Goal: Task Accomplishment & Management: Complete application form

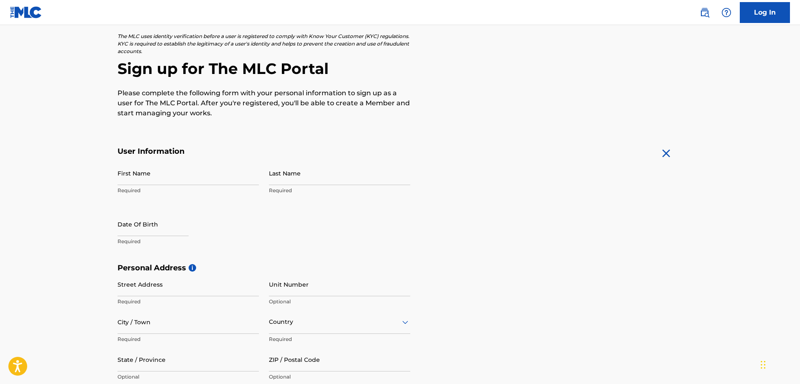
scroll to position [70, 0]
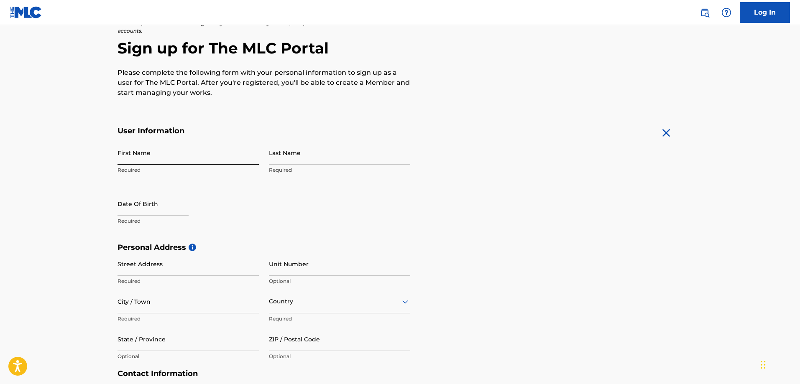
click at [182, 159] on input "First Name" at bounding box center [188, 153] width 141 height 24
type input "[PERSON_NAME]"
type input "[STREET_ADDRESS]"
type input "LITTLETON"
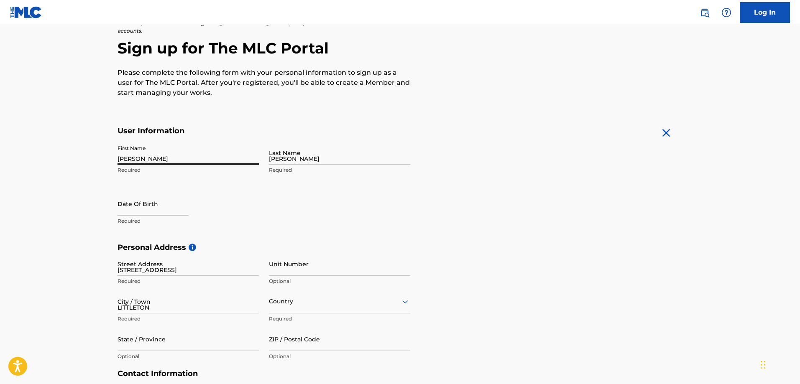
type input "[GEOGRAPHIC_DATA]"
type input "MA"
type input "01460"
type input "978"
type input "3206885"
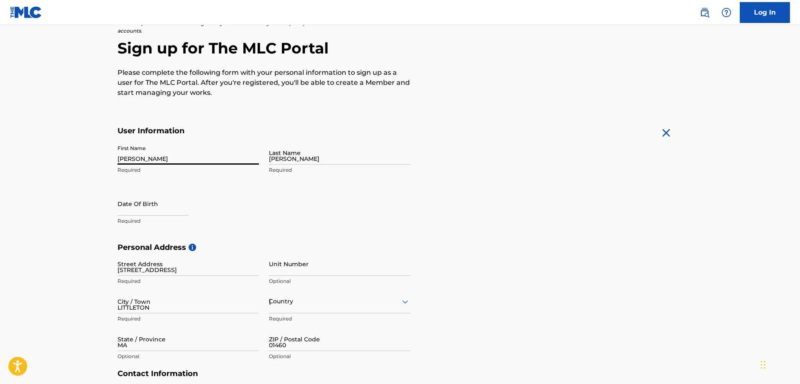
type input "[EMAIL_ADDRESS][DOMAIN_NAME]"
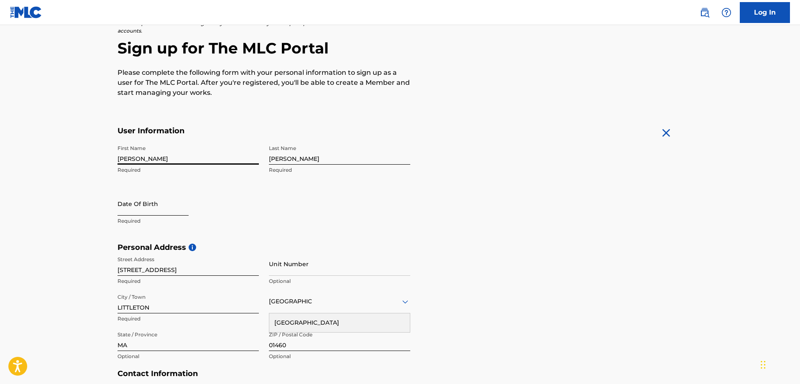
select select "8"
select select "2025"
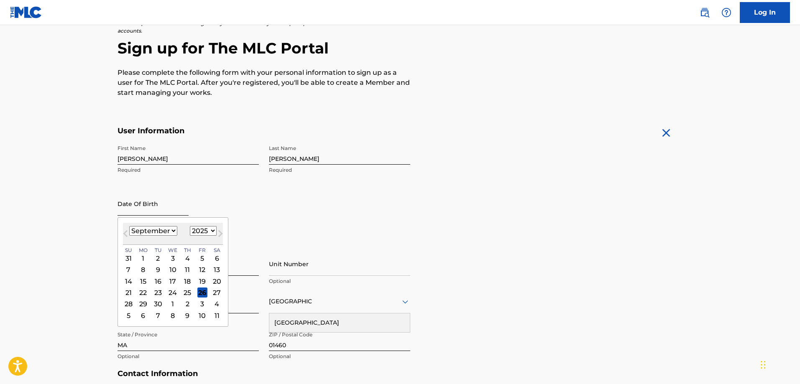
click at [155, 206] on input "text" at bounding box center [153, 204] width 71 height 24
click at [126, 210] on input "03261983" at bounding box center [153, 204] width 71 height 24
click at [135, 212] on input "03/261983" at bounding box center [153, 204] width 71 height 24
click at [134, 209] on input "03/261983" at bounding box center [153, 204] width 71 height 24
type input "[DATE]"
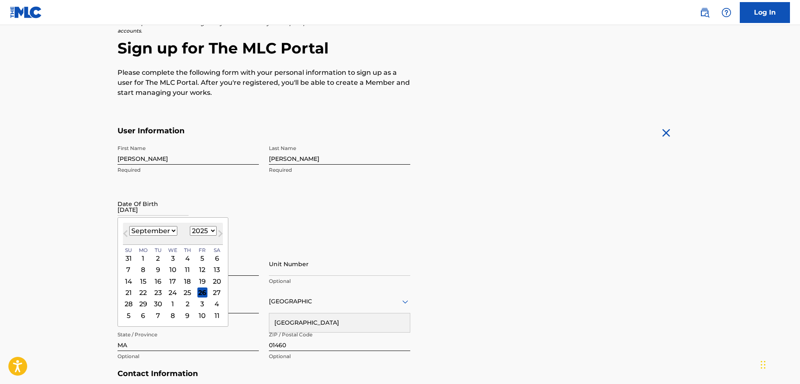
click at [270, 214] on div "First Name [PERSON_NAME] Required Last Name [PERSON_NAME] Required Date Of Birt…" at bounding box center [264, 192] width 293 height 102
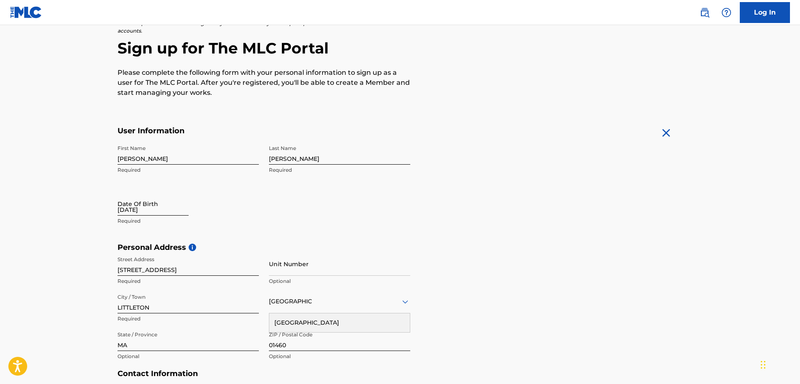
select select "8"
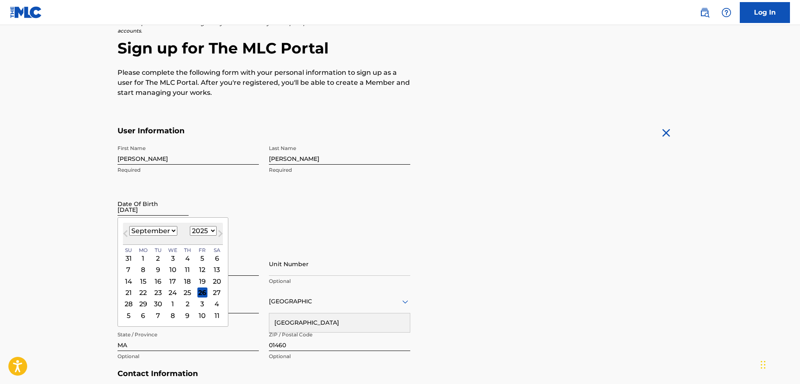
click at [177, 211] on input "[DATE]" at bounding box center [153, 204] width 71 height 24
click at [205, 230] on select "1899 1900 1901 1902 1903 1904 1905 1906 1907 1908 1909 1910 1911 1912 1913 1914…" at bounding box center [203, 231] width 27 height 10
select select "1983"
click at [190, 226] on select "1899 1900 1901 1902 1903 1904 1905 1906 1907 1908 1909 1910 1911 1912 1913 1914…" at bounding box center [203, 231] width 27 height 10
click at [164, 228] on select "January February March April May June July August September October November De…" at bounding box center [153, 231] width 48 height 10
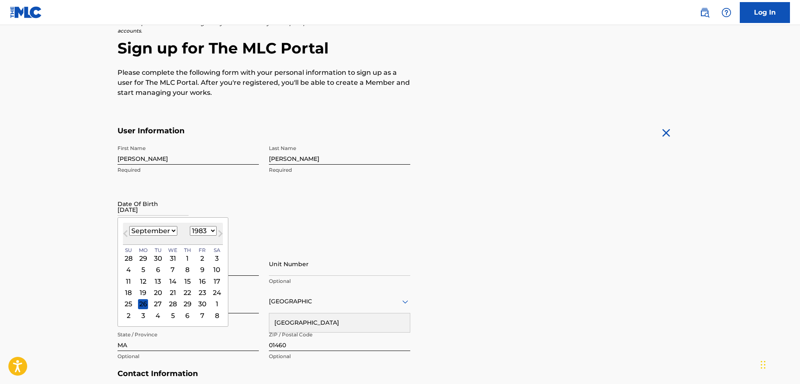
select select "2"
click at [129, 226] on select "January February March April May June July August September October November De…" at bounding box center [153, 231] width 48 height 10
click at [215, 294] on div "26" at bounding box center [217, 293] width 10 height 10
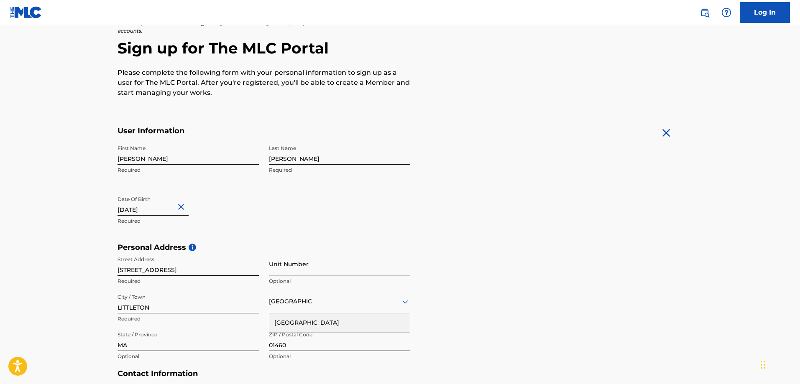
click at [265, 226] on div "First Name [PERSON_NAME] Required Last Name [PERSON_NAME] Required Date Of Birt…" at bounding box center [264, 192] width 293 height 102
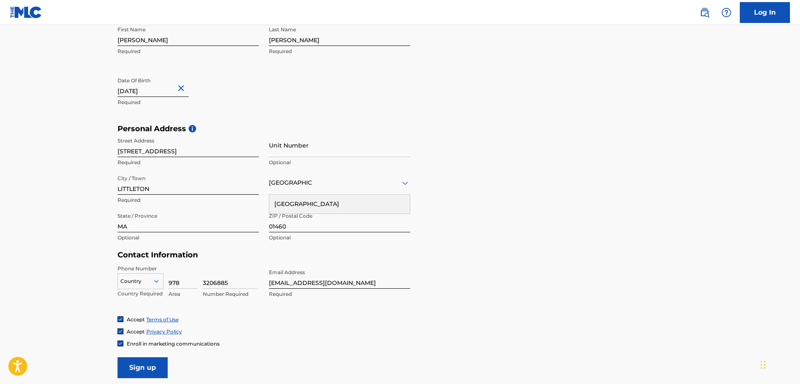
scroll to position [209, 0]
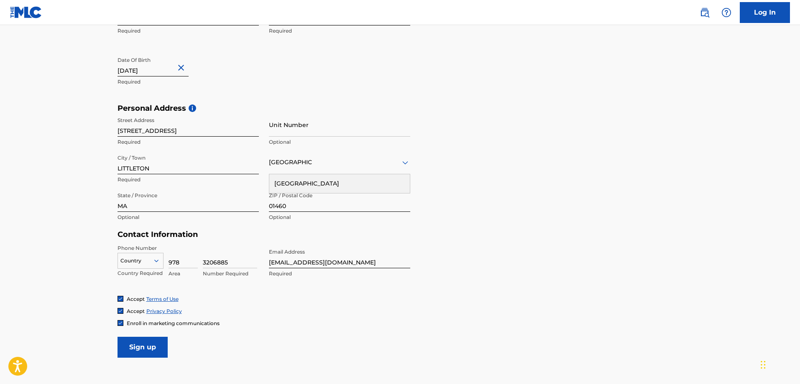
click at [525, 236] on form "User Information First Name [PERSON_NAME] Required Last Name [PERSON_NAME] Requ…" at bounding box center [401, 172] width 566 height 371
click at [325, 186] on div "[GEOGRAPHIC_DATA]" at bounding box center [339, 183] width 141 height 19
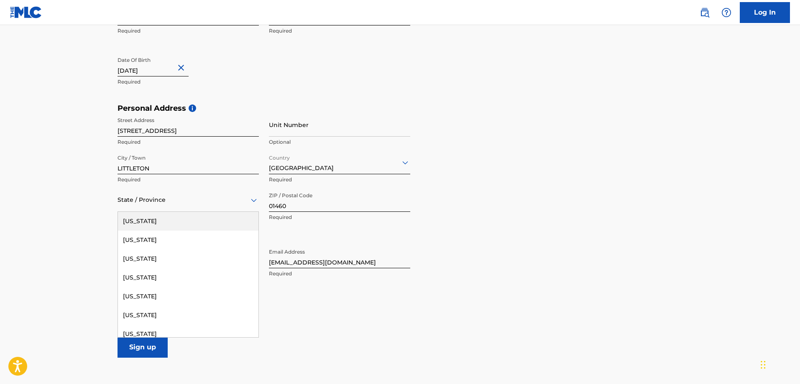
click at [161, 199] on div at bounding box center [188, 200] width 141 height 10
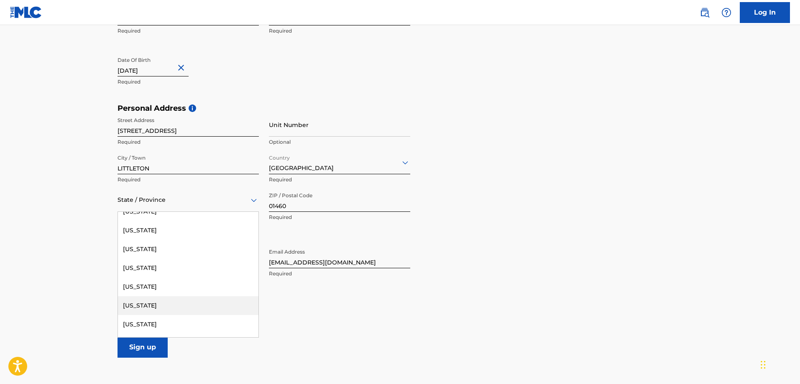
click at [141, 300] on div "[US_STATE]" at bounding box center [188, 306] width 141 height 19
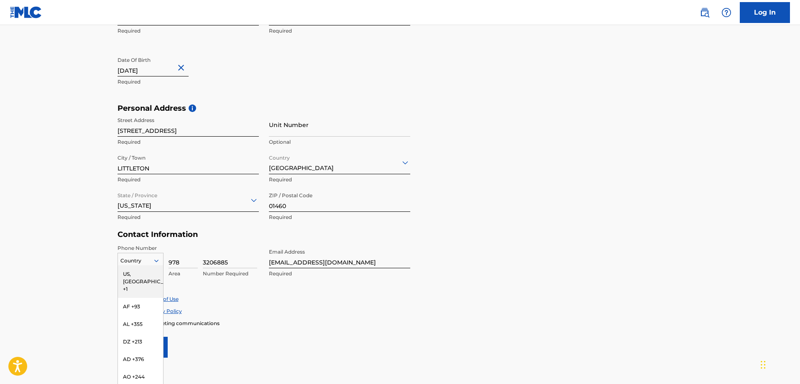
scroll to position [216, 0]
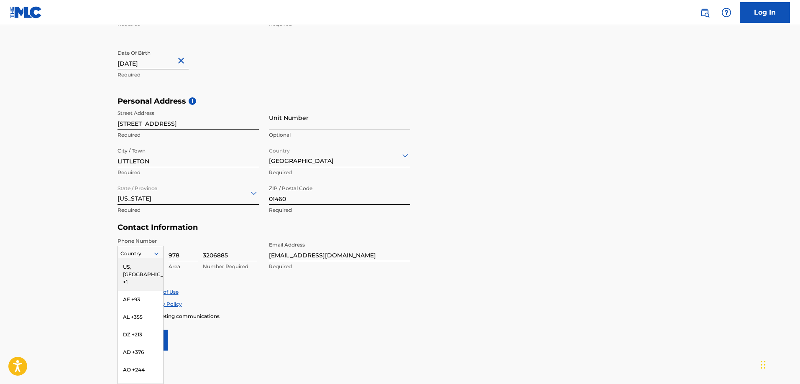
click at [134, 259] on div "216 results available. Use Up and Down to choose options, press Enter to select…" at bounding box center [141, 252] width 46 height 13
click at [131, 266] on div "US, [GEOGRAPHIC_DATA] +1" at bounding box center [140, 275] width 45 height 33
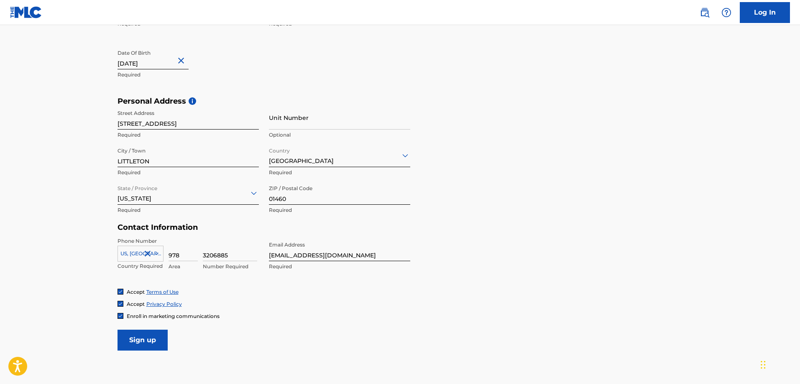
click at [338, 292] on div "Accept Terms of Use" at bounding box center [401, 292] width 566 height 7
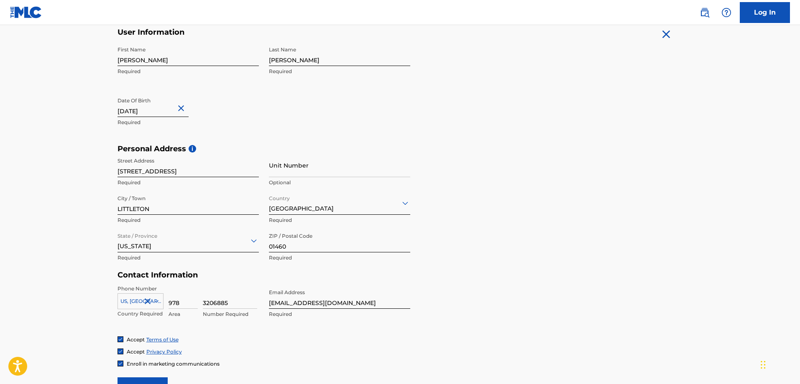
scroll to position [270, 0]
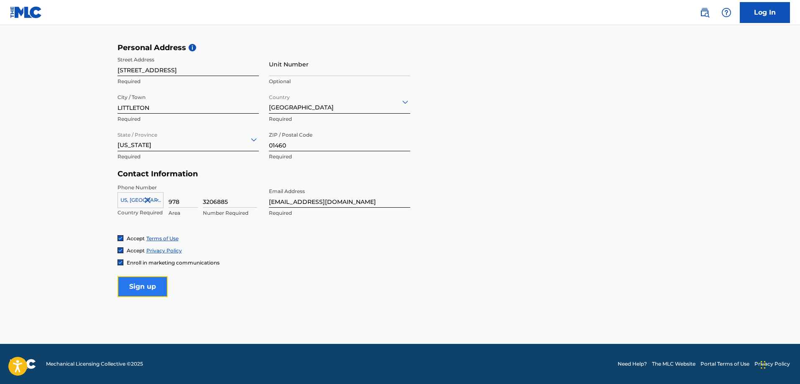
click at [146, 288] on input "Sign up" at bounding box center [143, 287] width 50 height 21
